Goal: Transaction & Acquisition: Purchase product/service

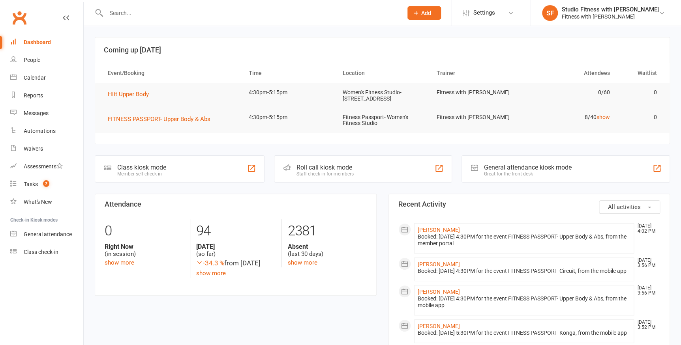
click at [108, 166] on icon at bounding box center [107, 167] width 7 height 7
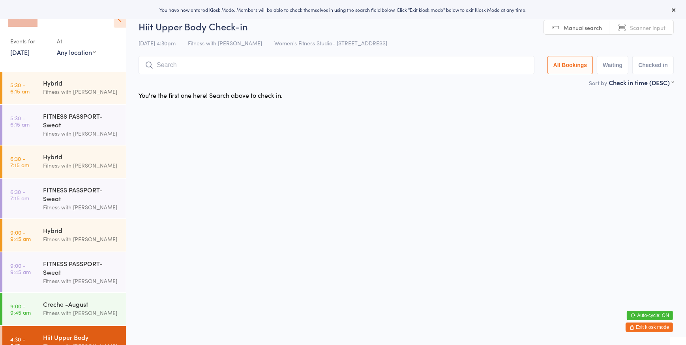
click at [75, 55] on select "Any location Women's Fitness Studio- 14 Madden Street, Aitkenvale Fitness Passp…" at bounding box center [76, 52] width 39 height 9
click at [57, 48] on select "Any location Women's Fitness Studio- 14 Madden Street, Aitkenvale Fitness Passp…" at bounding box center [76, 52] width 39 height 9
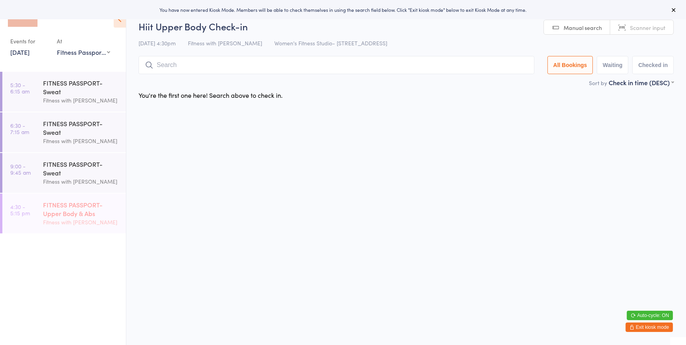
drag, startPoint x: 58, startPoint y: 214, endPoint x: 68, endPoint y: 211, distance: 9.6
click at [58, 214] on div "FITNESS PASSPORT- Upper Body & Abs" at bounding box center [81, 209] width 76 height 17
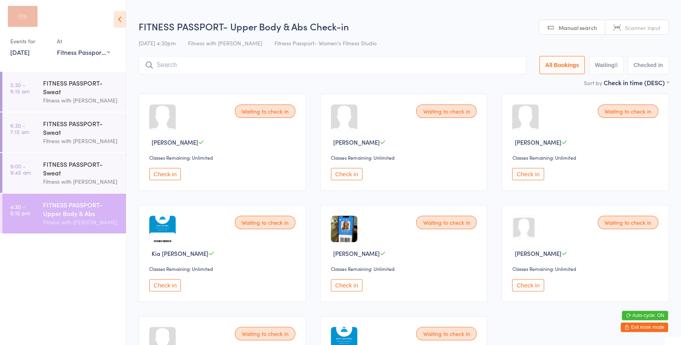
click at [576, 35] on div "FITNESS PASSPORT- Upper Body & Abs Check-in 14 Aug 4:30pm Fitness with Zoe Fitn…" at bounding box center [404, 49] width 530 height 58
click at [577, 32] on link "Manual search" at bounding box center [572, 27] width 66 height 15
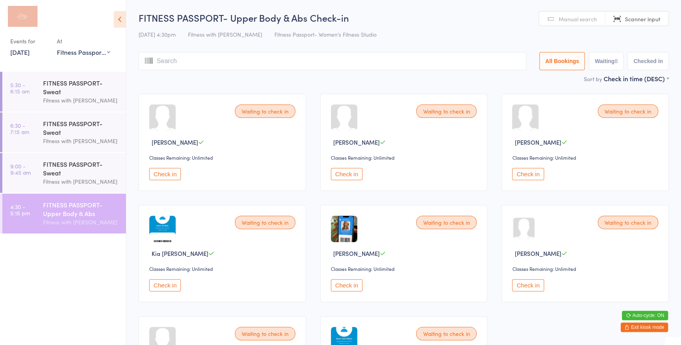
click at [96, 52] on select "Any location Women's Fitness Studio- 14 Madden Street, Aitkenvale Fitness Passp…" at bounding box center [83, 52] width 53 height 9
select select "0"
click at [57, 48] on select "Any location Women's Fitness Studio- 14 Madden Street, Aitkenvale Fitness Passp…" at bounding box center [83, 52] width 53 height 9
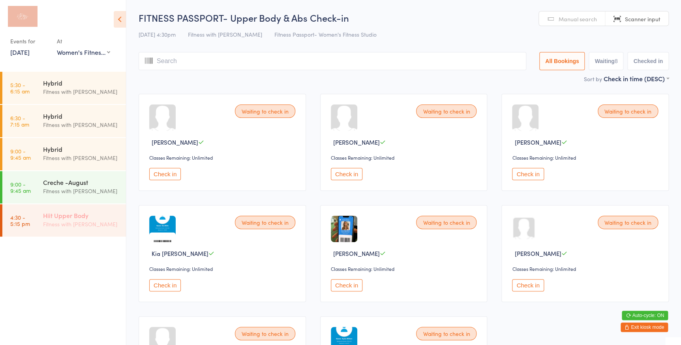
click at [50, 221] on div "Fitness with [PERSON_NAME]" at bounding box center [81, 224] width 76 height 9
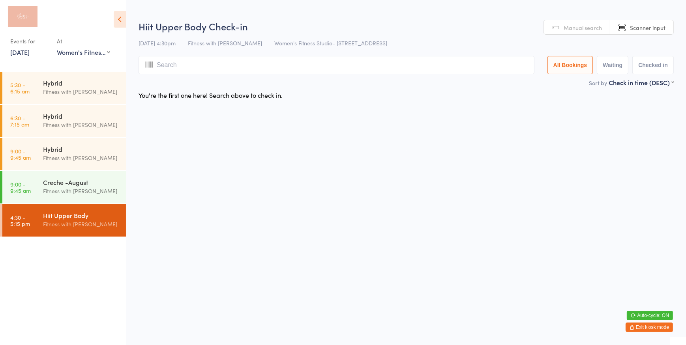
click at [568, 26] on span "Manual search" at bounding box center [583, 28] width 38 height 8
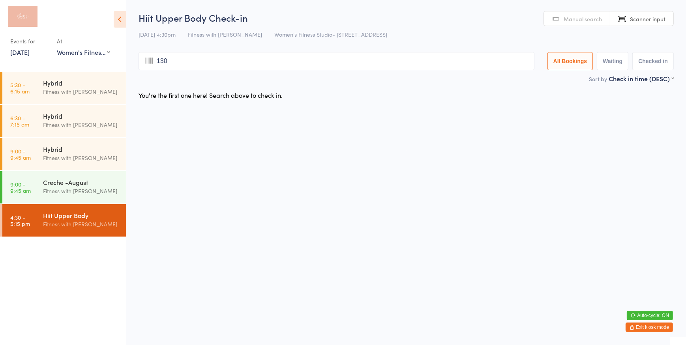
type input "1306"
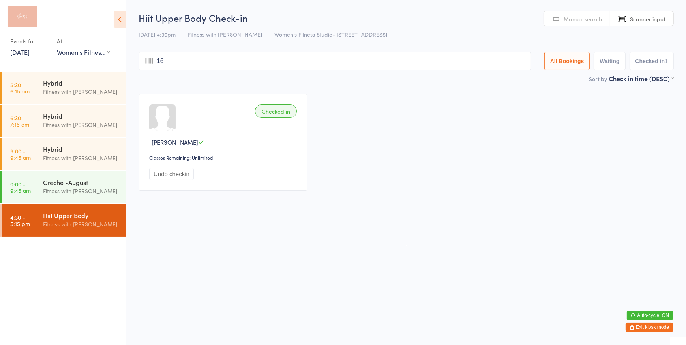
type input "162"
click at [660, 327] on button "Exit kiosk mode" at bounding box center [649, 327] width 47 height 9
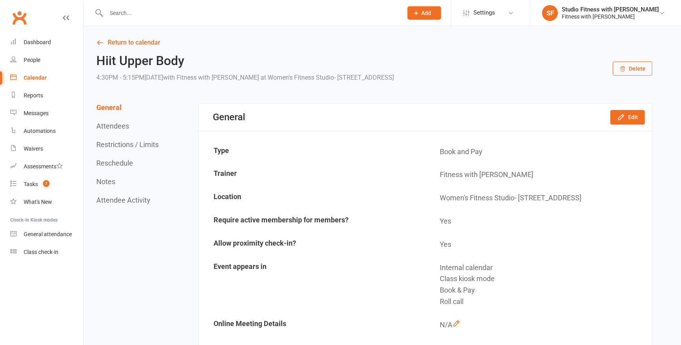
click at [41, 41] on div "Dashboard" at bounding box center [37, 42] width 27 height 6
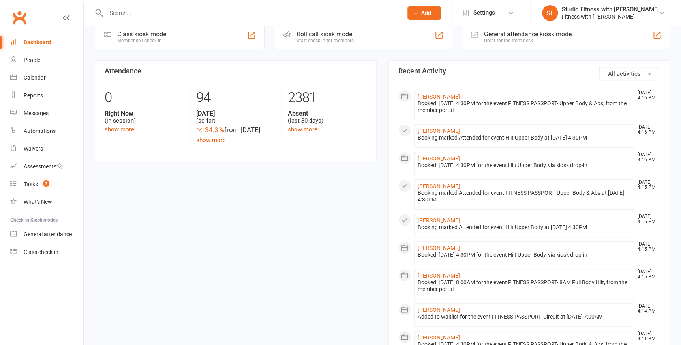
scroll to position [179, 0]
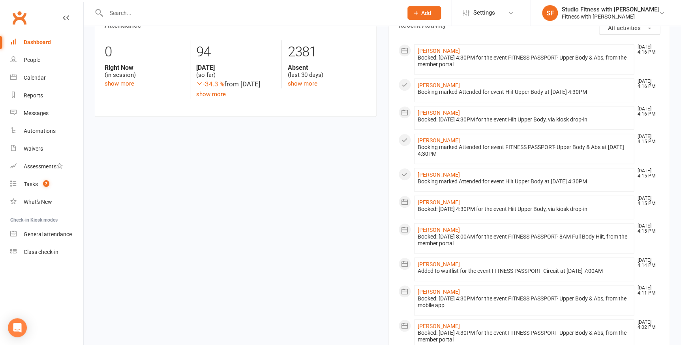
click at [177, 14] on input "text" at bounding box center [250, 13] width 293 height 11
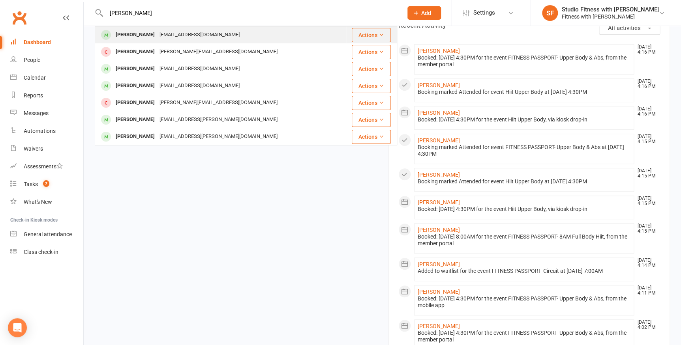
type input "[PERSON_NAME]"
click at [157, 34] on div "[EMAIL_ADDRESS][DOMAIN_NAME]" at bounding box center [199, 34] width 85 height 11
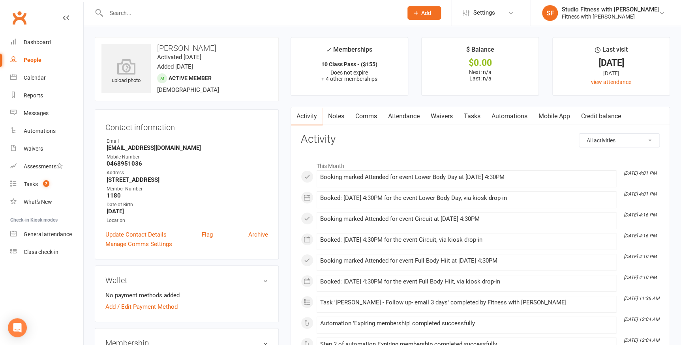
click at [568, 119] on link "Mobile App" at bounding box center [554, 116] width 43 height 18
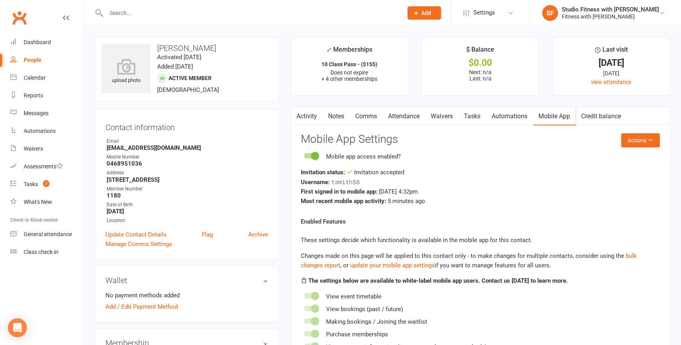
click at [622, 148] on react-component "Actions Mobile App Settings Mobile app access enabled? Invitation status: Invit…" at bounding box center [480, 261] width 359 height 257
click at [627, 144] on button "Actions" at bounding box center [640, 140] width 39 height 14
click at [604, 188] on link "Reset password" at bounding box center [615, 190] width 78 height 16
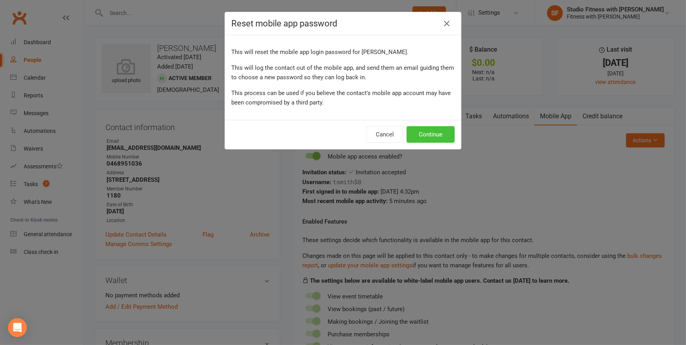
click at [443, 133] on button "Continue" at bounding box center [431, 134] width 48 height 17
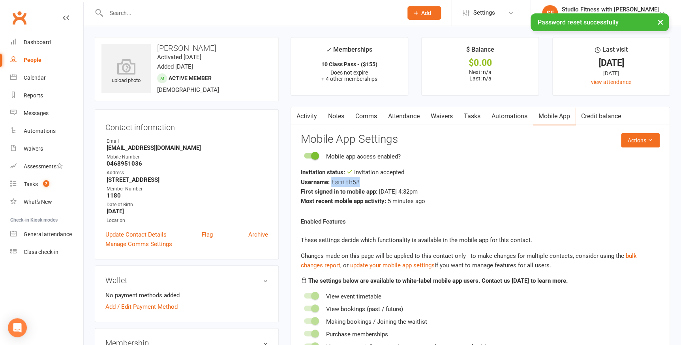
drag, startPoint x: 361, startPoint y: 179, endPoint x: 331, endPoint y: 179, distance: 30.0
click at [331, 179] on div "Username: tsmith58" at bounding box center [480, 182] width 359 height 10
click at [612, 184] on div "Username: tsmith58" at bounding box center [480, 182] width 359 height 10
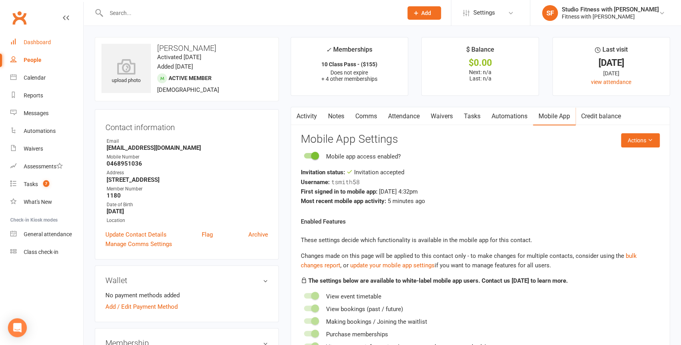
click at [32, 45] on div "Dashboard" at bounding box center [37, 42] width 27 height 6
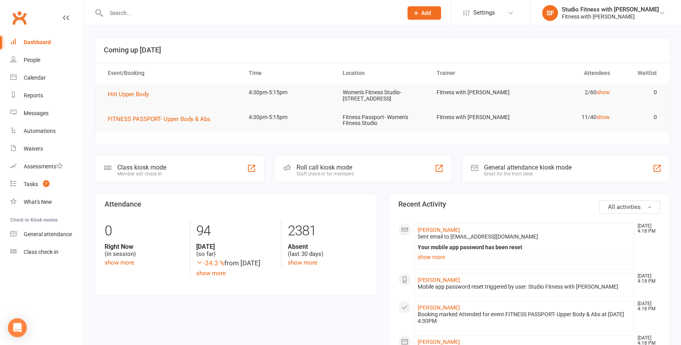
click at [111, 171] on div at bounding box center [107, 167] width 9 height 9
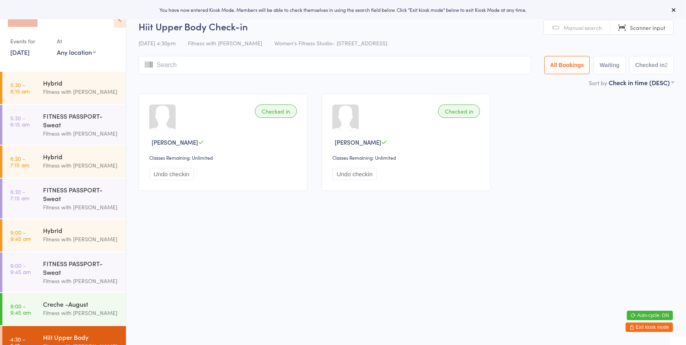
click at [78, 51] on select "Any location Women's Fitness Studio- 14 Madden Street, Aitkenvale Fitness Passp…" at bounding box center [76, 52] width 39 height 9
select select "0"
click at [57, 48] on select "Any location Women's Fitness Studio- 14 Madden Street, Aitkenvale Fitness Passp…" at bounding box center [76, 52] width 39 height 9
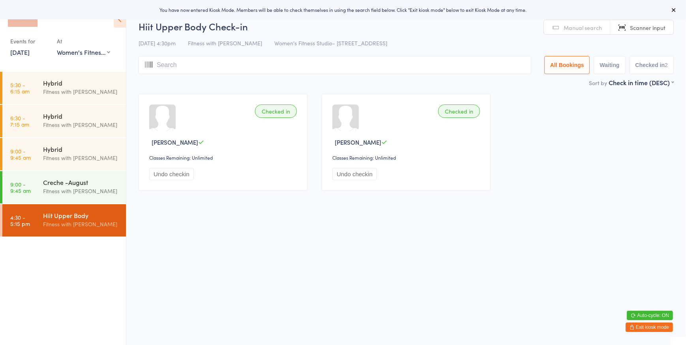
click at [580, 24] on span "Manual search" at bounding box center [583, 28] width 38 height 8
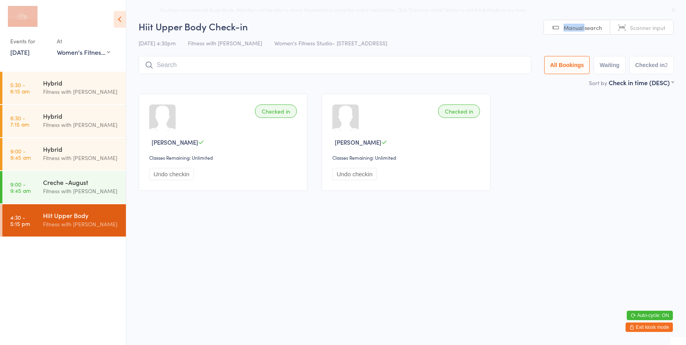
click at [580, 24] on span "Manual search" at bounding box center [583, 28] width 38 height 8
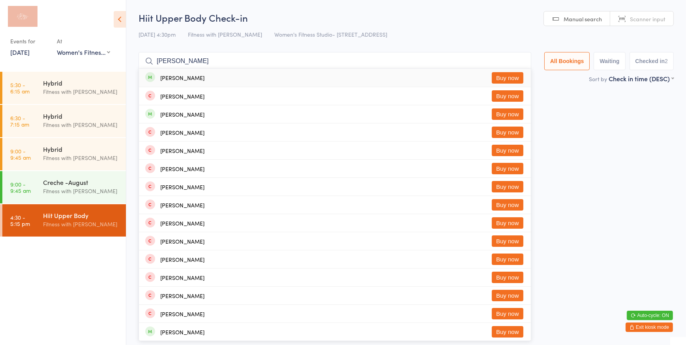
type input "smith tayla"
click at [479, 39] on div "14 Aug 4:30pm Fitness with Zoe Women's Fitness Studio- 14 Madden Street, Aitken…" at bounding box center [406, 34] width 535 height 13
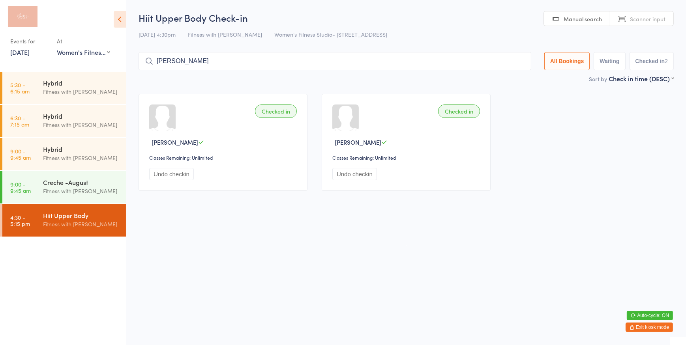
click at [596, 15] on span "Manual search" at bounding box center [583, 19] width 38 height 8
type input "tyala"
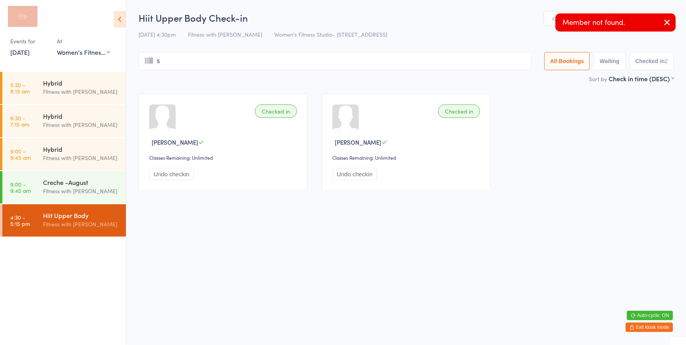
type input "sm"
type input "ith"
click at [550, 19] on link "Manual search" at bounding box center [577, 18] width 66 height 15
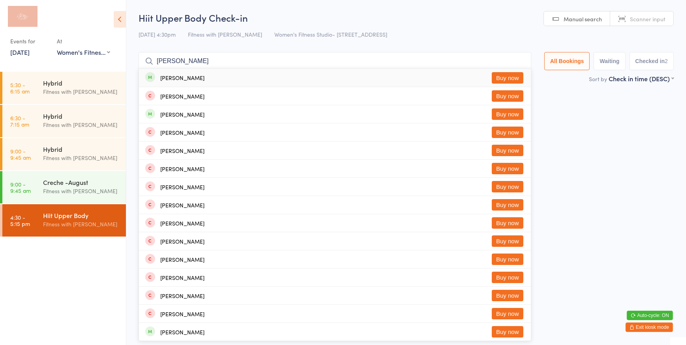
type input "smith tayla"
click at [506, 78] on button "Buy now" at bounding box center [508, 77] width 32 height 11
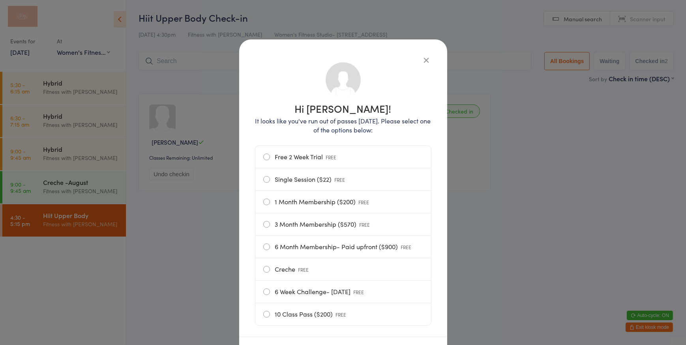
click at [293, 201] on label "1 Month Membership ($200) FREE" at bounding box center [343, 202] width 160 height 22
click at [0, 0] on input "1 Month Membership ($200) FREE" at bounding box center [0, 0] width 0 height 0
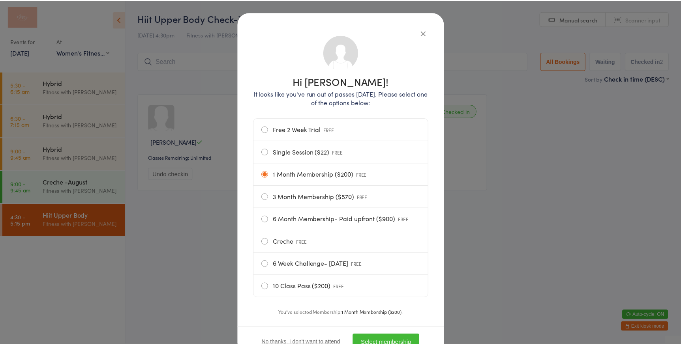
scroll to position [60, 0]
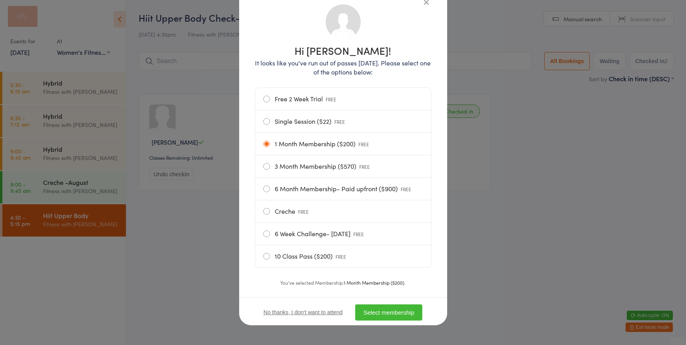
click at [388, 317] on button "Select membership" at bounding box center [388, 313] width 67 height 16
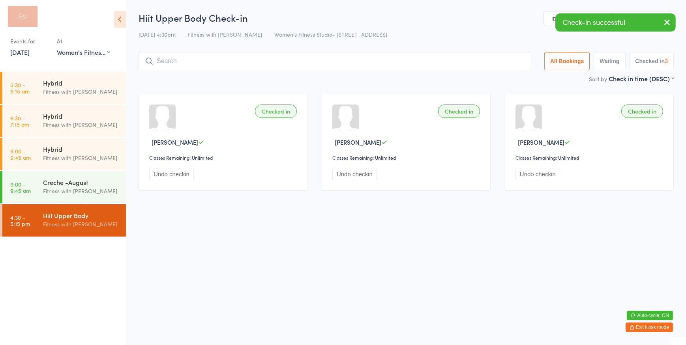
click at [551, 17] on link "Manual search" at bounding box center [577, 18] width 66 height 15
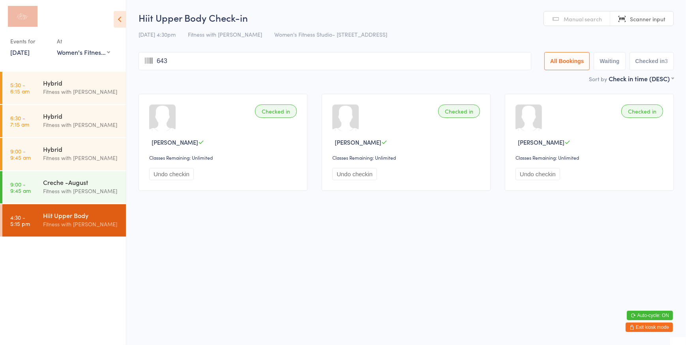
type input "6431"
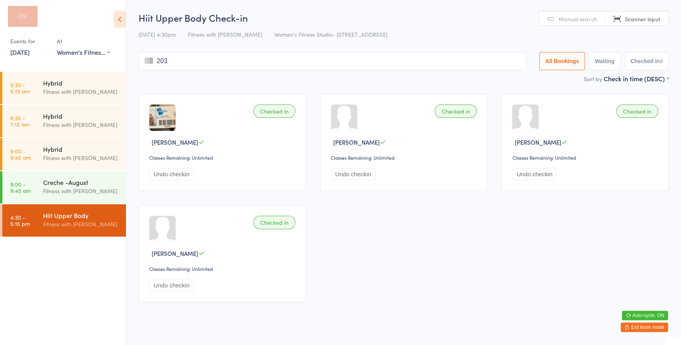
type input "2031"
